Goal: Communication & Community: Participate in discussion

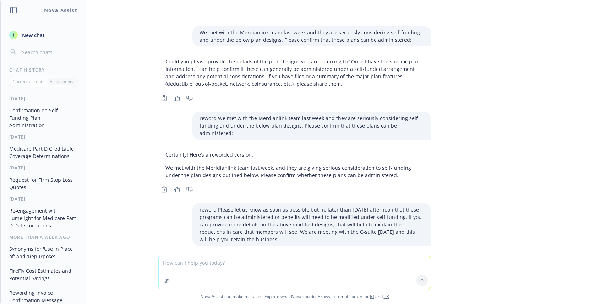
scroll to position [77, 0]
